Goal: Task Accomplishment & Management: Use online tool/utility

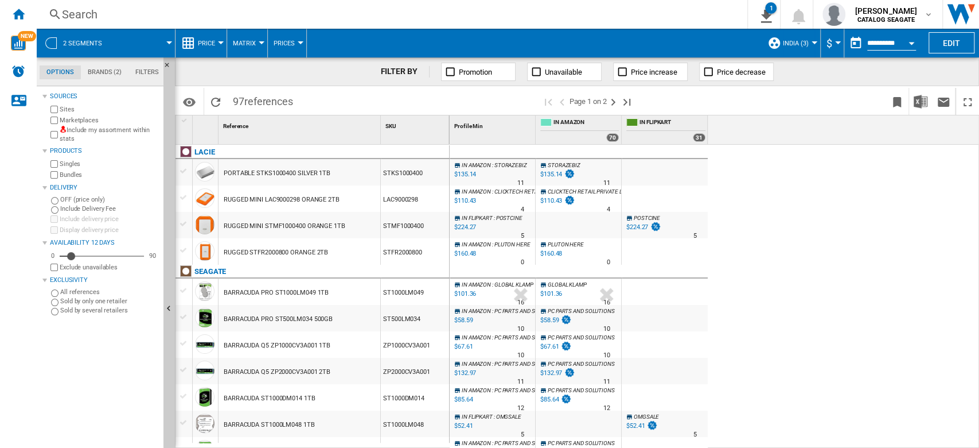
scroll to position [688, 0]
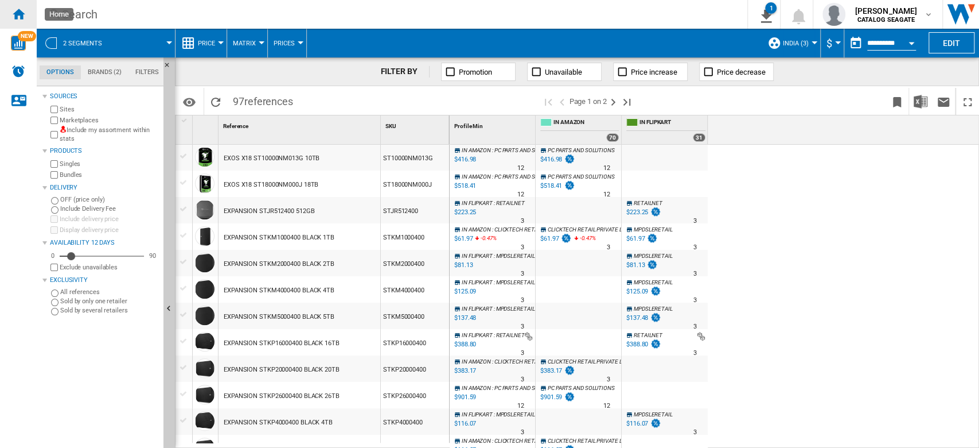
click at [21, 13] on ng-md-icon "Home" at bounding box center [18, 14] width 14 height 14
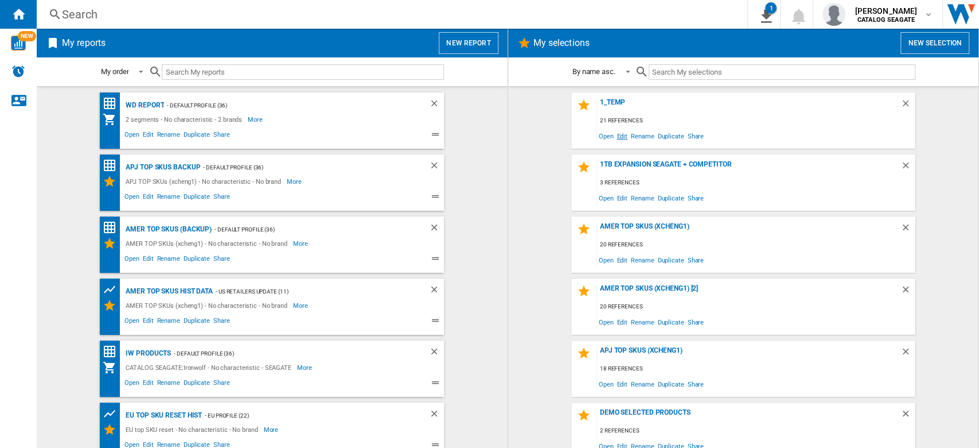
click at [623, 137] on span "Edit" at bounding box center [622, 135] width 14 height 15
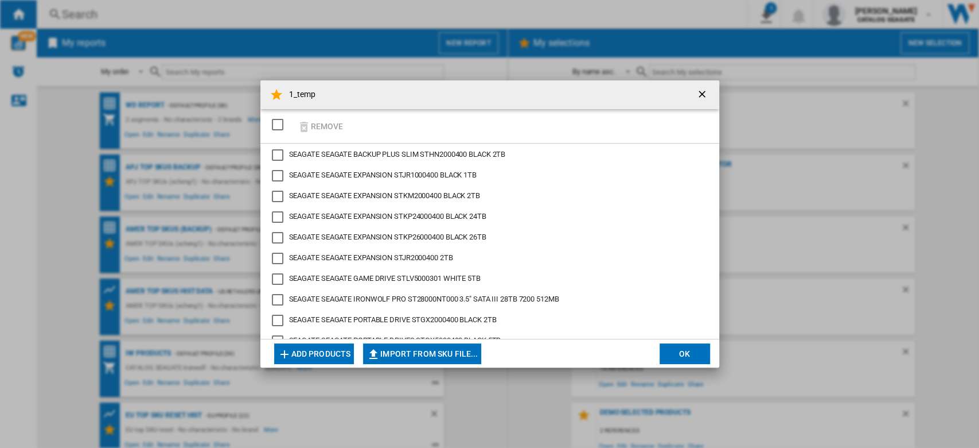
click at [325, 356] on button "Add products" at bounding box center [314, 353] width 80 height 21
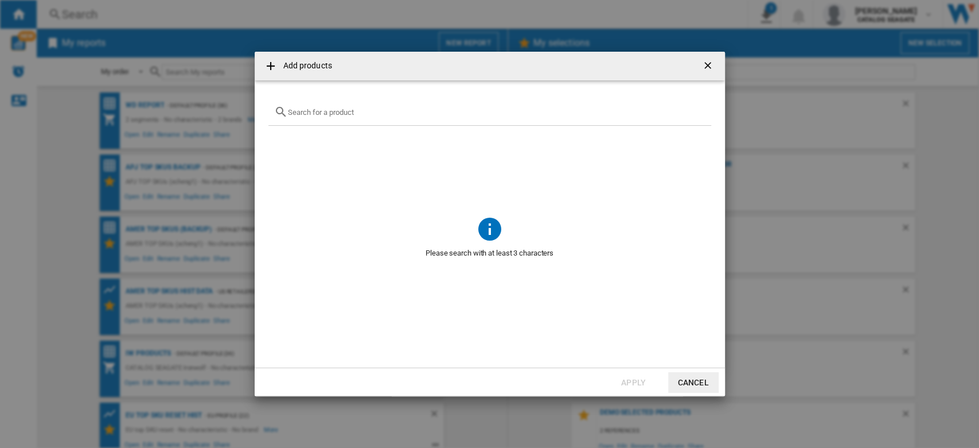
click at [361, 114] on input "text" at bounding box center [497, 112] width 418 height 9
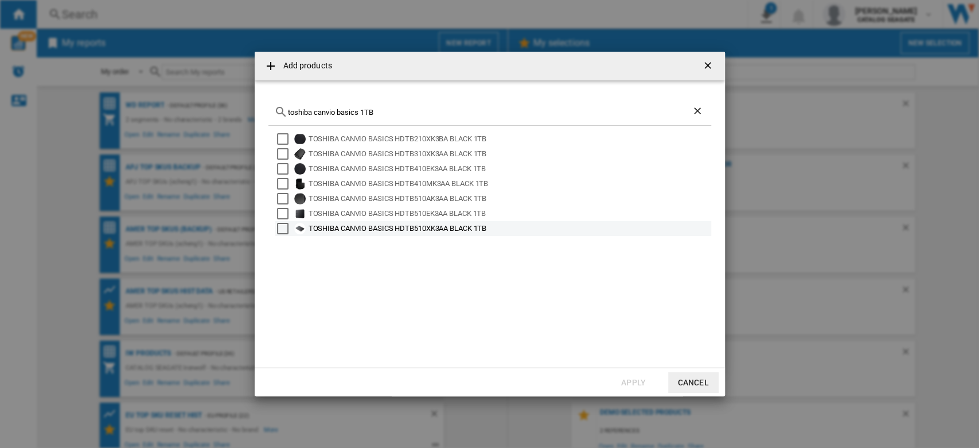
type input "toshiba canvio basics 1TB"
click at [282, 225] on div "Select" at bounding box center [282, 228] width 11 height 11
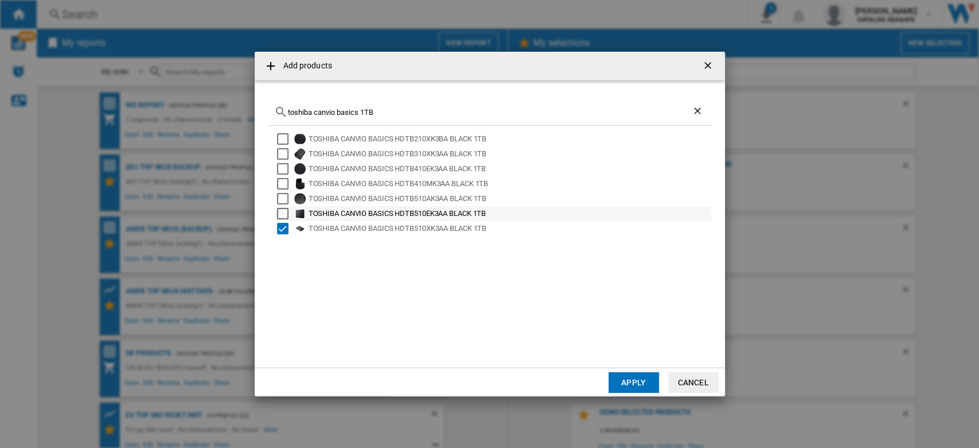
click at [283, 213] on div "Select" at bounding box center [282, 213] width 11 height 11
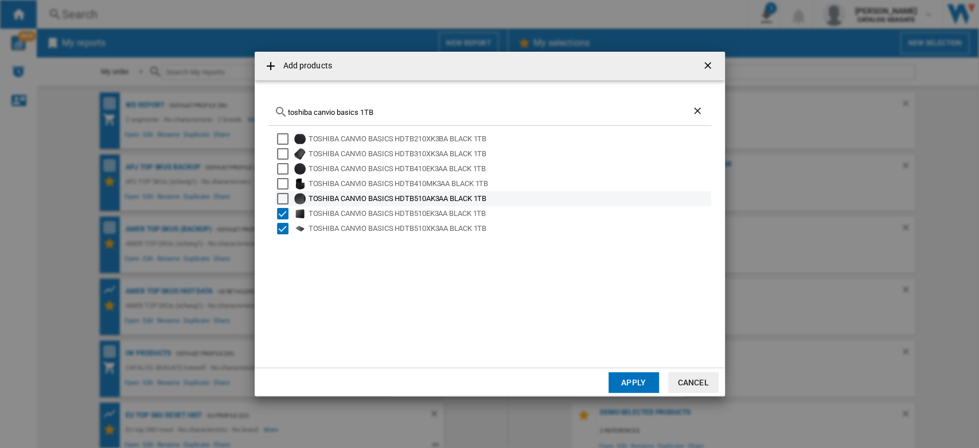
click at [285, 196] on div "Select" at bounding box center [282, 198] width 11 height 11
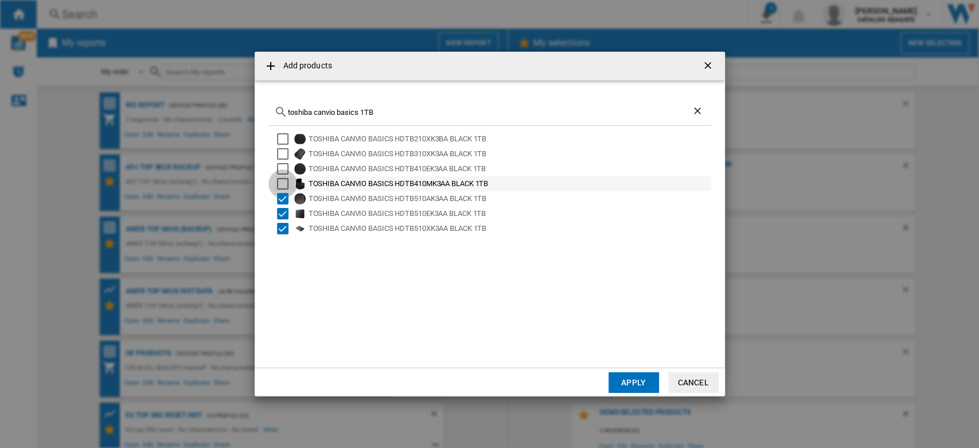
click at [285, 181] on div "Select" at bounding box center [282, 183] width 11 height 11
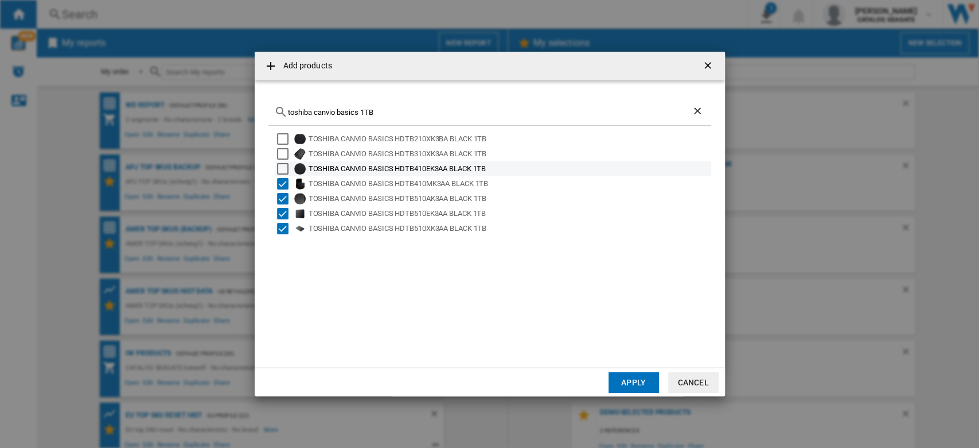
click at [285, 170] on div "Select" at bounding box center [282, 168] width 11 height 11
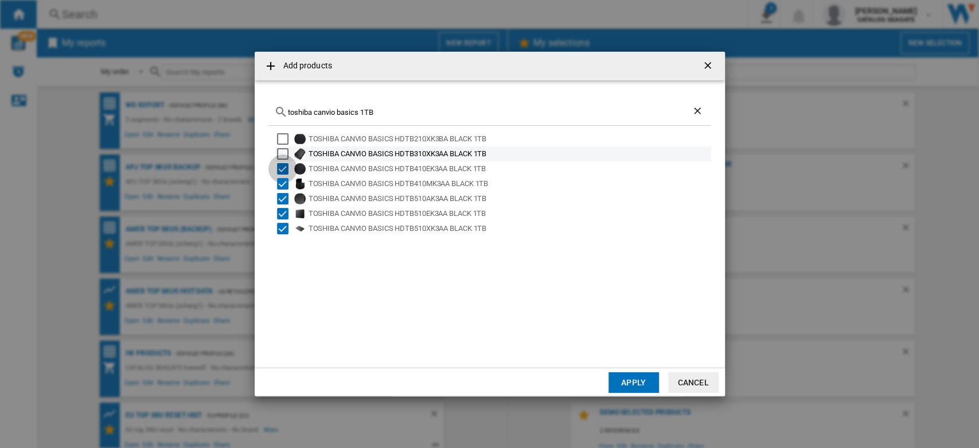
click at [287, 153] on div "Select" at bounding box center [282, 153] width 11 height 11
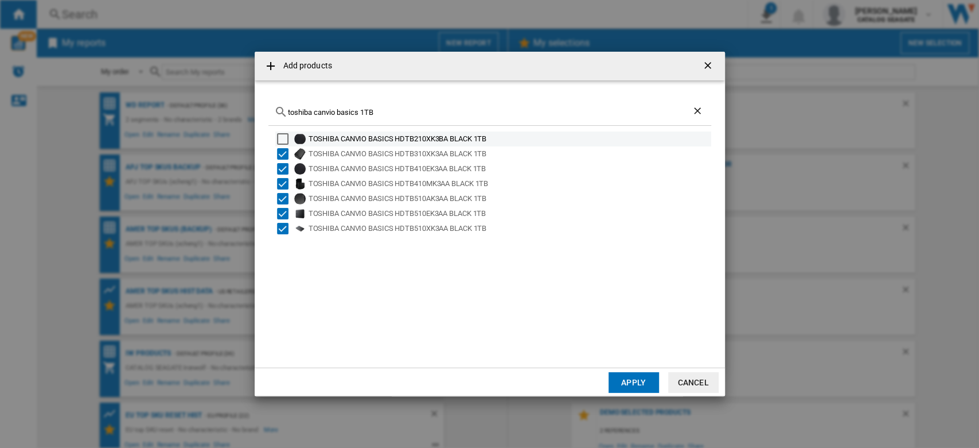
click at [285, 135] on div "Select" at bounding box center [282, 138] width 11 height 11
click at [631, 379] on button "Apply" at bounding box center [634, 382] width 50 height 21
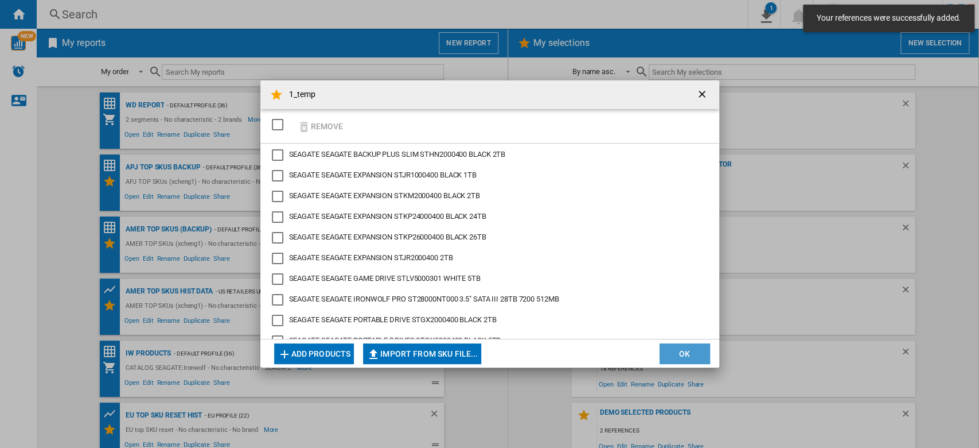
click at [701, 355] on button "OK" at bounding box center [685, 353] width 50 height 21
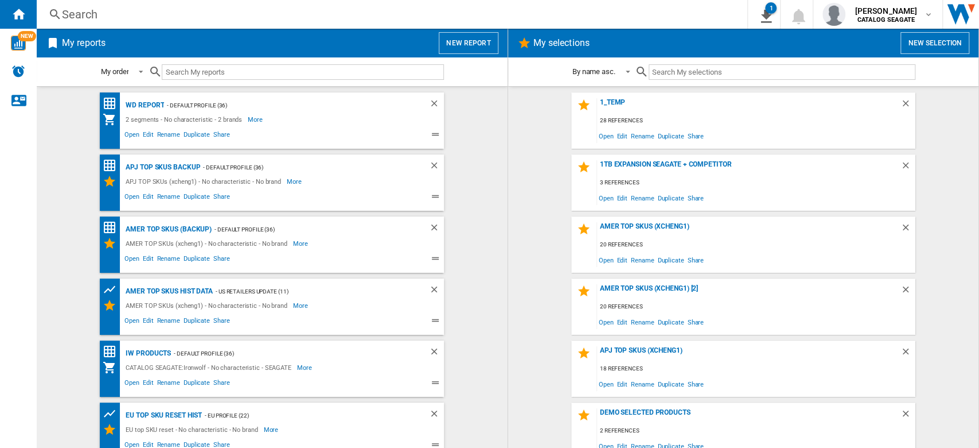
click at [615, 96] on div "1_temp 28 references Open Edit Rename Duplicate Share" at bounding box center [743, 120] width 344 height 56
click at [616, 100] on div "1_temp" at bounding box center [749, 105] width 304 height 15
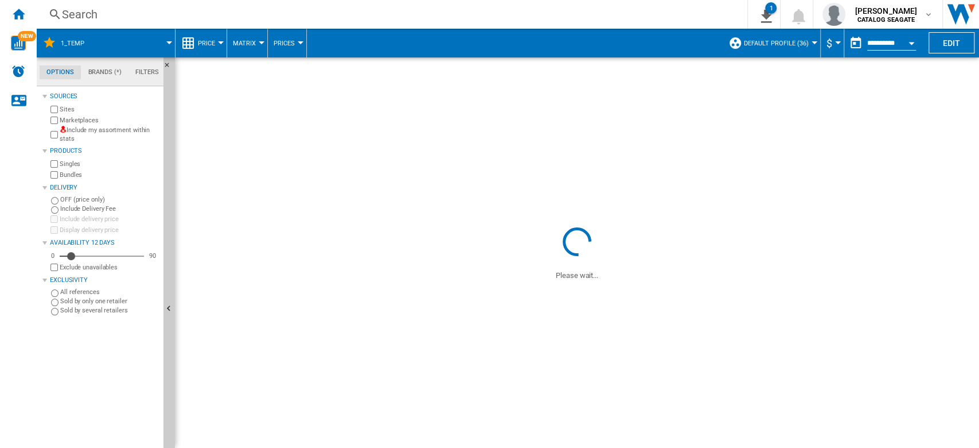
click at [801, 44] on span "Default profile (36)" at bounding box center [776, 43] width 65 height 7
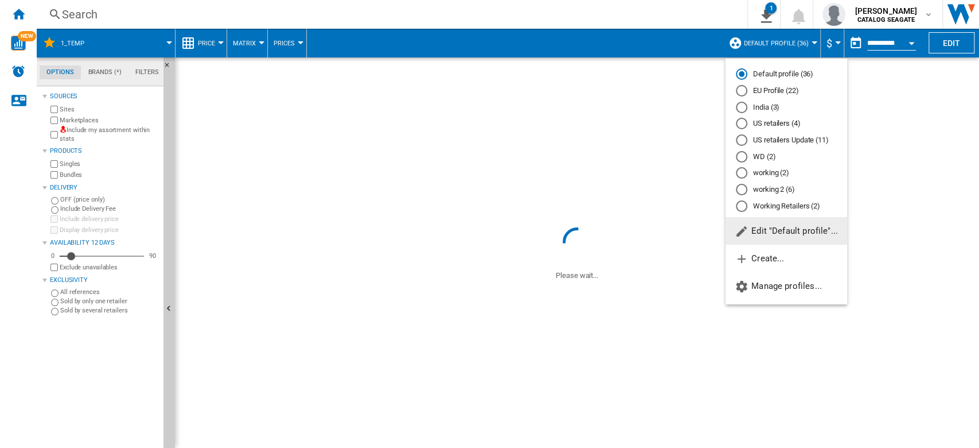
click at [777, 209] on md-radio-button "Working Retailers (2)" at bounding box center [786, 205] width 101 height 11
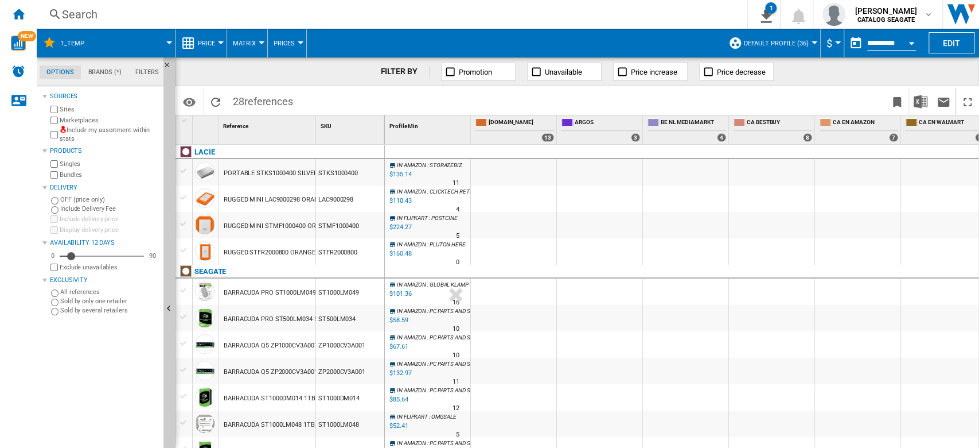
click at [797, 41] on span "Default profile (36)" at bounding box center [776, 43] width 65 height 7
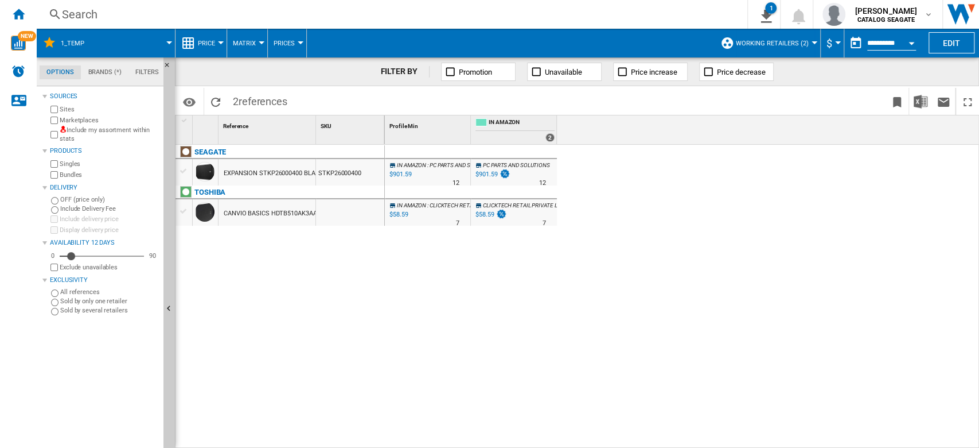
click at [806, 44] on button "Working Retailers (2)" at bounding box center [775, 43] width 79 height 29
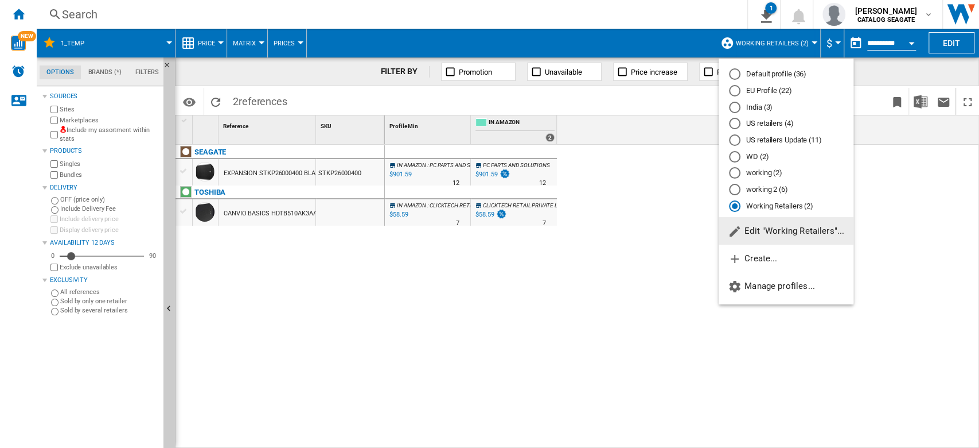
click at [789, 227] on span "Edit "Working Retailers"..." at bounding box center [786, 230] width 116 height 10
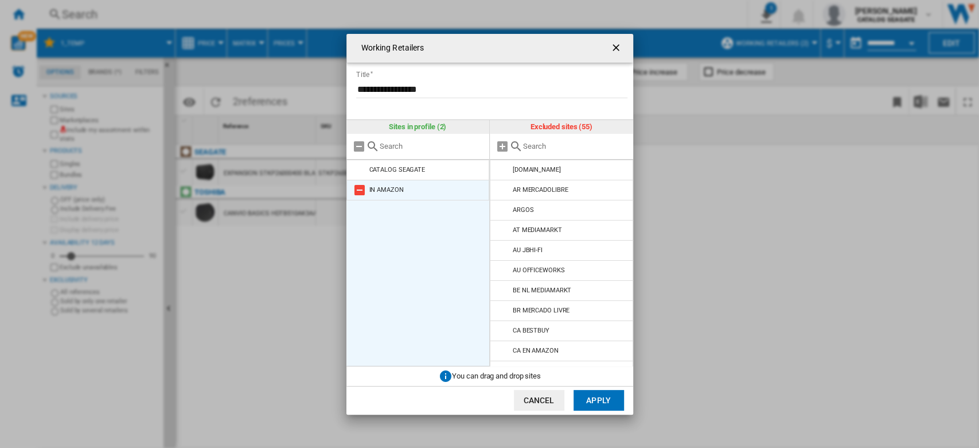
click at [363, 195] on md-icon "Working Retailers ..." at bounding box center [360, 190] width 14 height 14
click at [558, 143] on input "Working Retailers ..." at bounding box center [575, 146] width 104 height 9
type input "e"
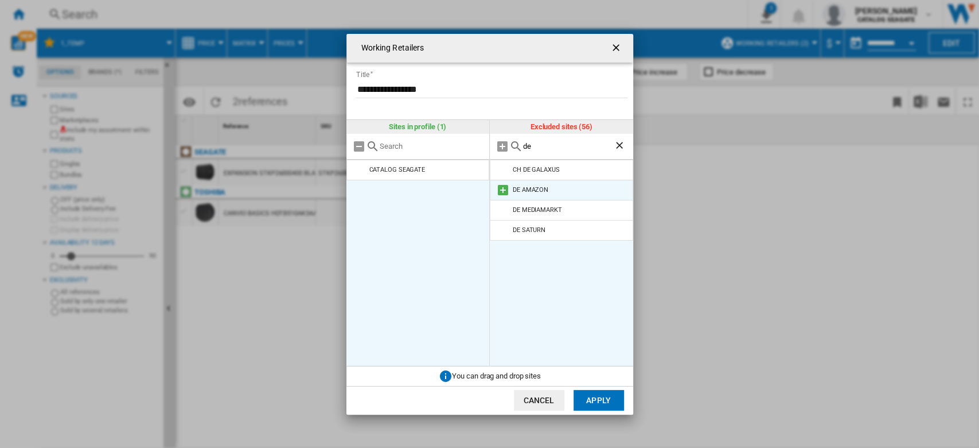
type input "de"
click at [505, 194] on md-icon "Working Retailers ..." at bounding box center [503, 190] width 14 height 14
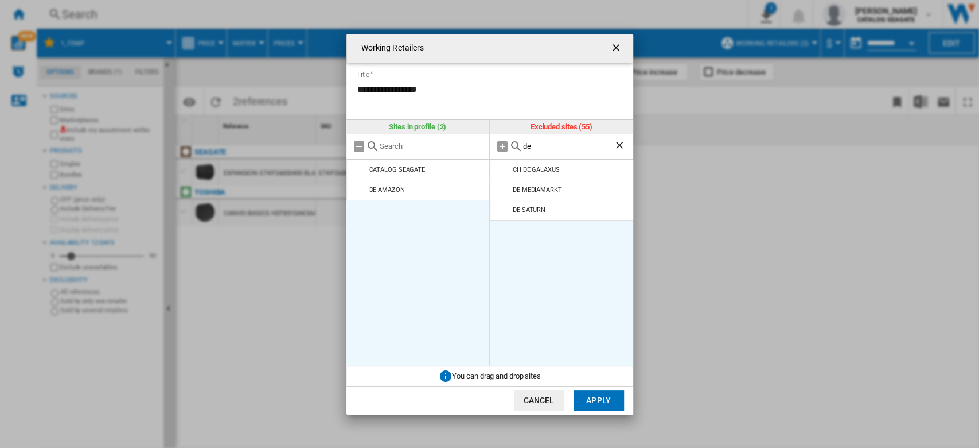
click at [597, 397] on button "Apply" at bounding box center [599, 400] width 50 height 21
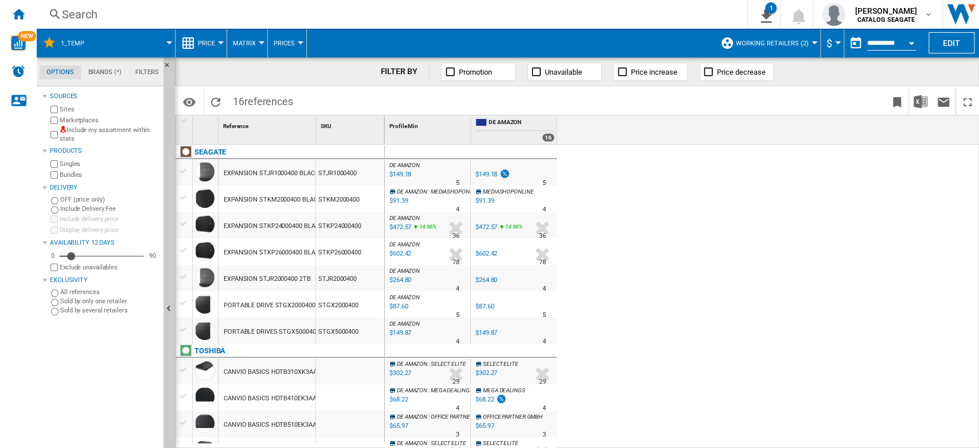
scroll to position [158, 0]
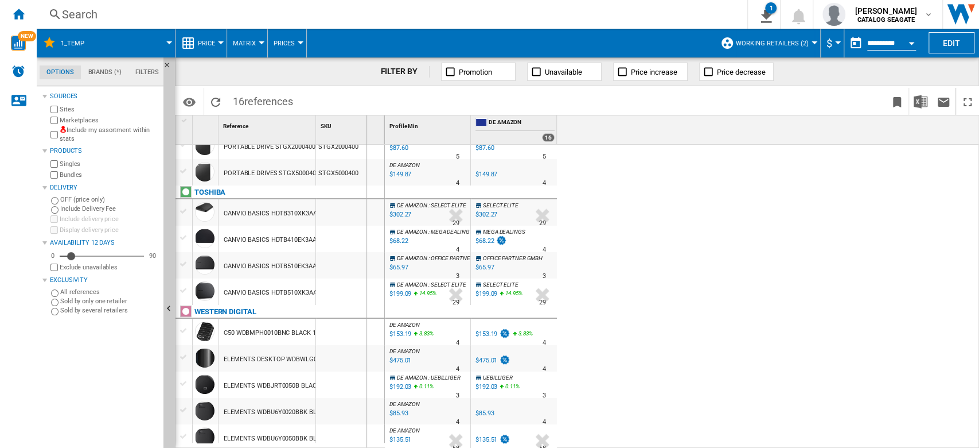
drag, startPoint x: 316, startPoint y: 128, endPoint x: 366, endPoint y: 133, distance: 50.1
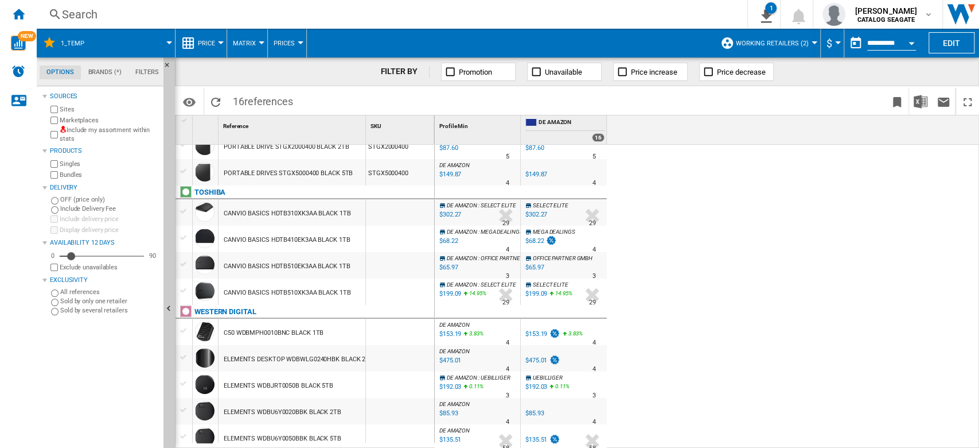
click at [73, 119] on label "Marketplaces" at bounding box center [109, 120] width 99 height 9
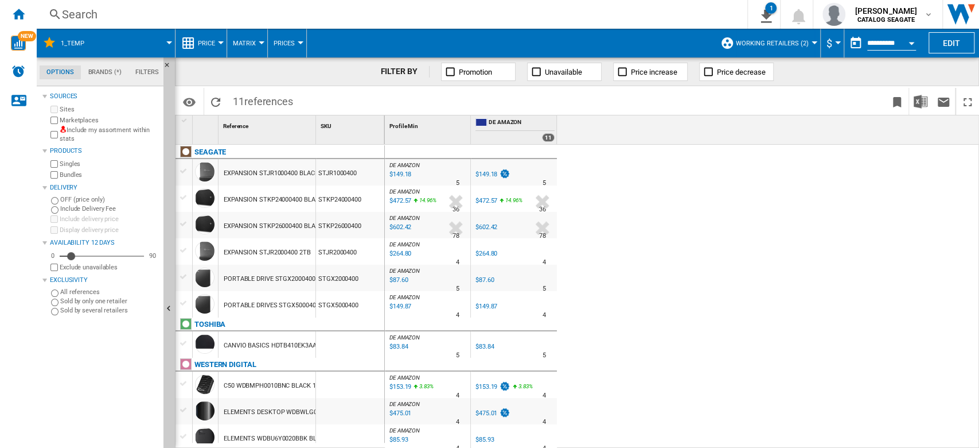
click at [489, 344] on div "$83.84" at bounding box center [485, 346] width 18 height 7
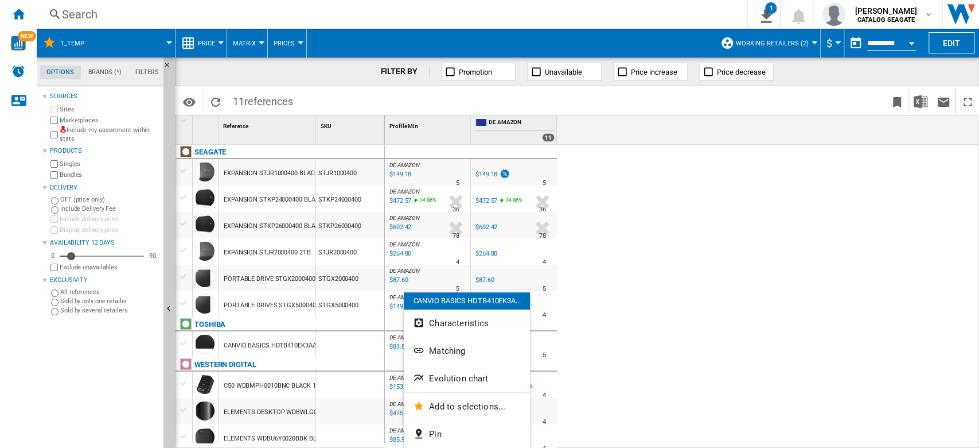
click at [266, 344] on div at bounding box center [489, 224] width 979 height 448
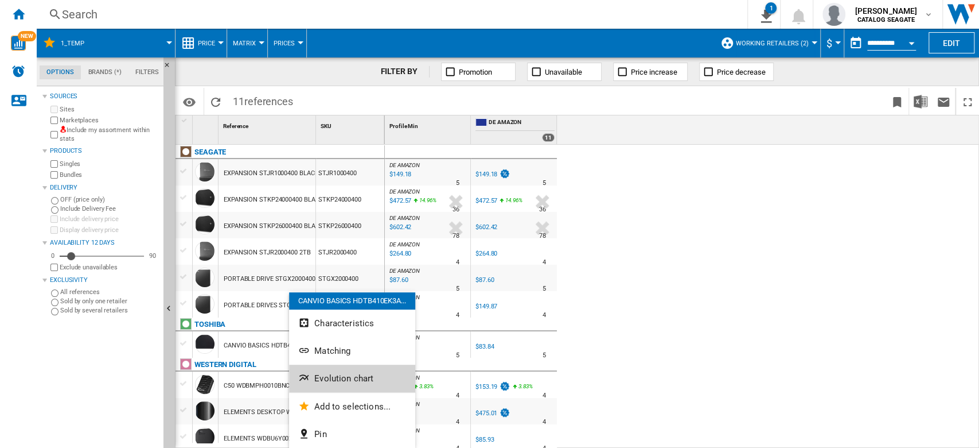
click at [357, 382] on span "Evolution chart" at bounding box center [343, 378] width 59 height 10
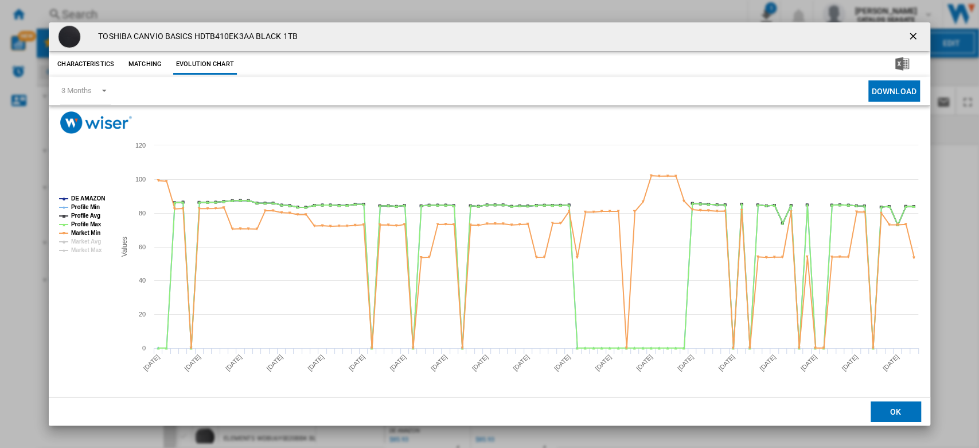
click at [916, 34] on ng-md-icon "getI18NText('BUTTONS.CLOSE_DIALOG')" at bounding box center [915, 37] width 14 height 14
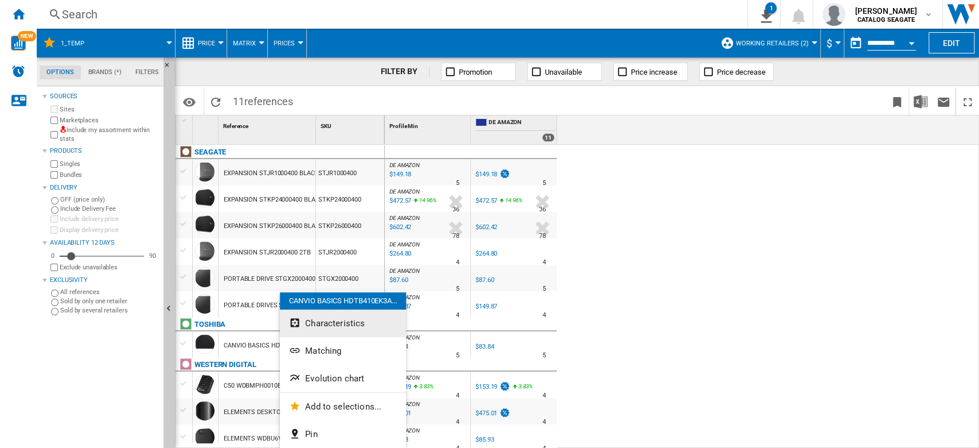
click at [345, 319] on span "Characteristics" at bounding box center [335, 323] width 60 height 10
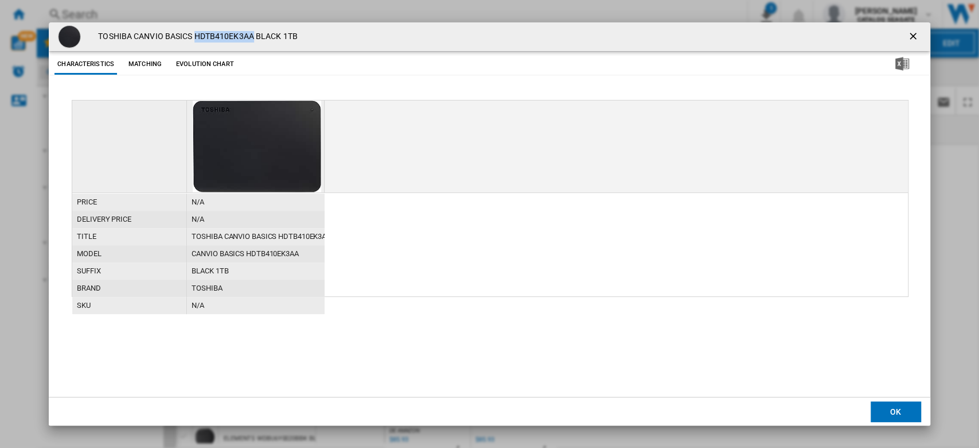
drag, startPoint x: 194, startPoint y: 32, endPoint x: 253, endPoint y: 38, distance: 58.9
click at [253, 38] on h4 "TOSHIBA CANVIO BASICS HDTB410EK3AA BLACK 1TB" at bounding box center [194, 36] width 205 height 11
copy h4 "HDTB410EK3AA"
click at [920, 30] on button "Product popup" at bounding box center [914, 36] width 23 height 23
